Goal: Navigation & Orientation: Go to known website

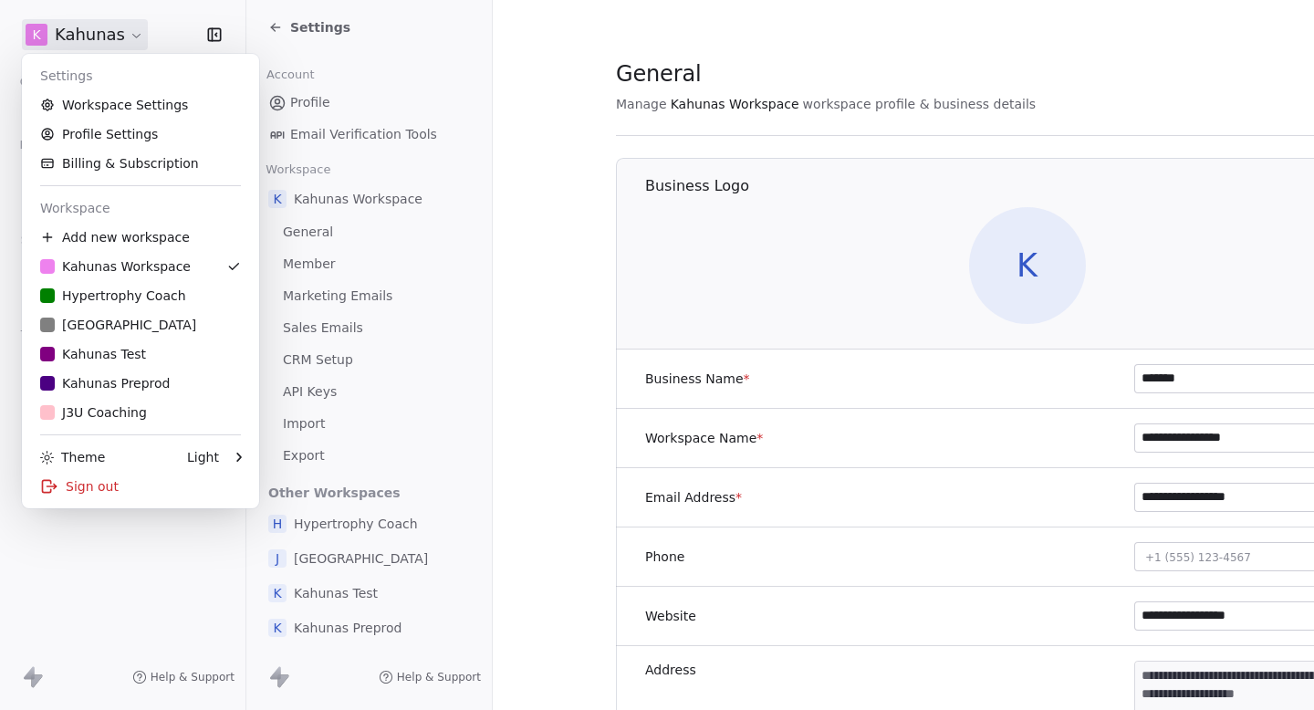
click at [27, 26] on html "**********" at bounding box center [657, 355] width 1314 height 710
click at [416, 35] on html "**********" at bounding box center [657, 355] width 1314 height 710
